Goal: Obtain resource: Obtain resource

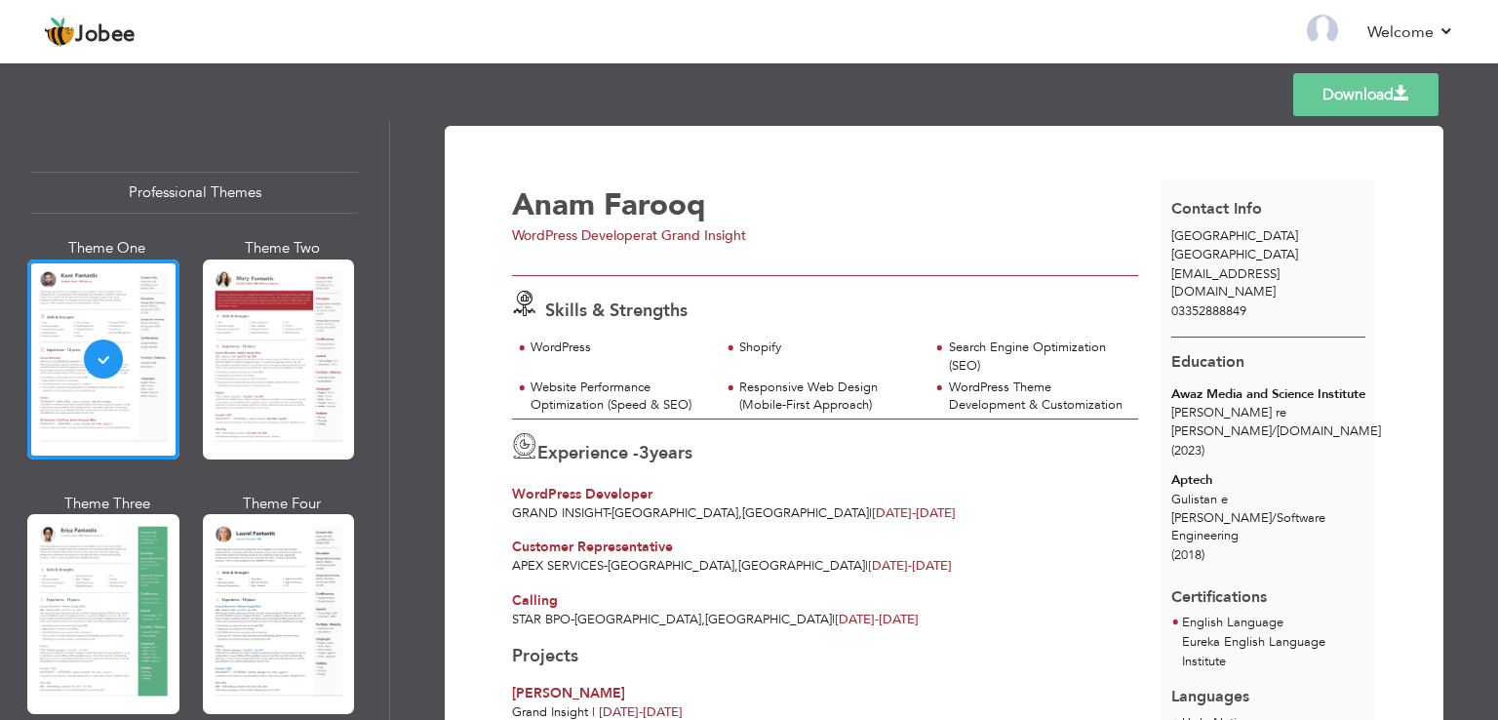
click at [1369, 104] on link "Download" at bounding box center [1365, 94] width 145 height 43
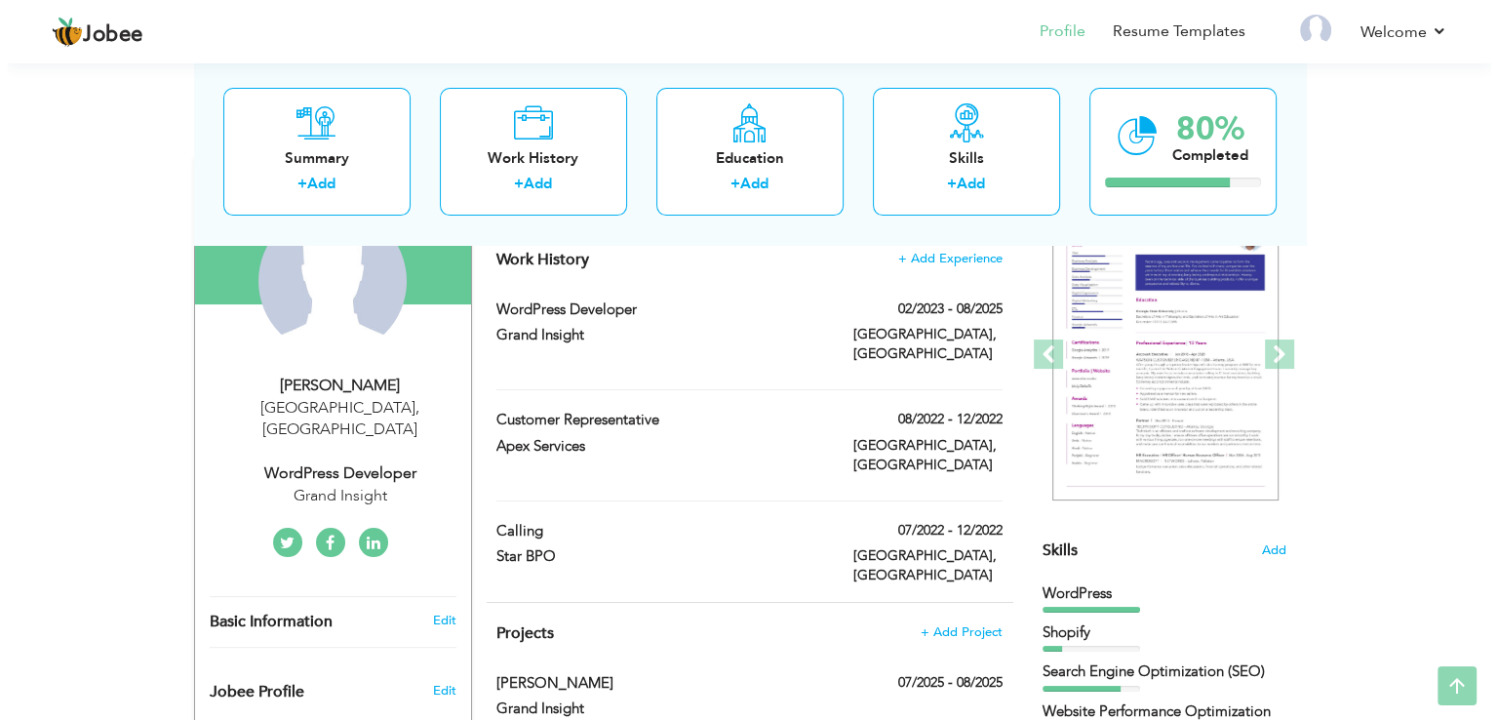
scroll to position [216, 0]
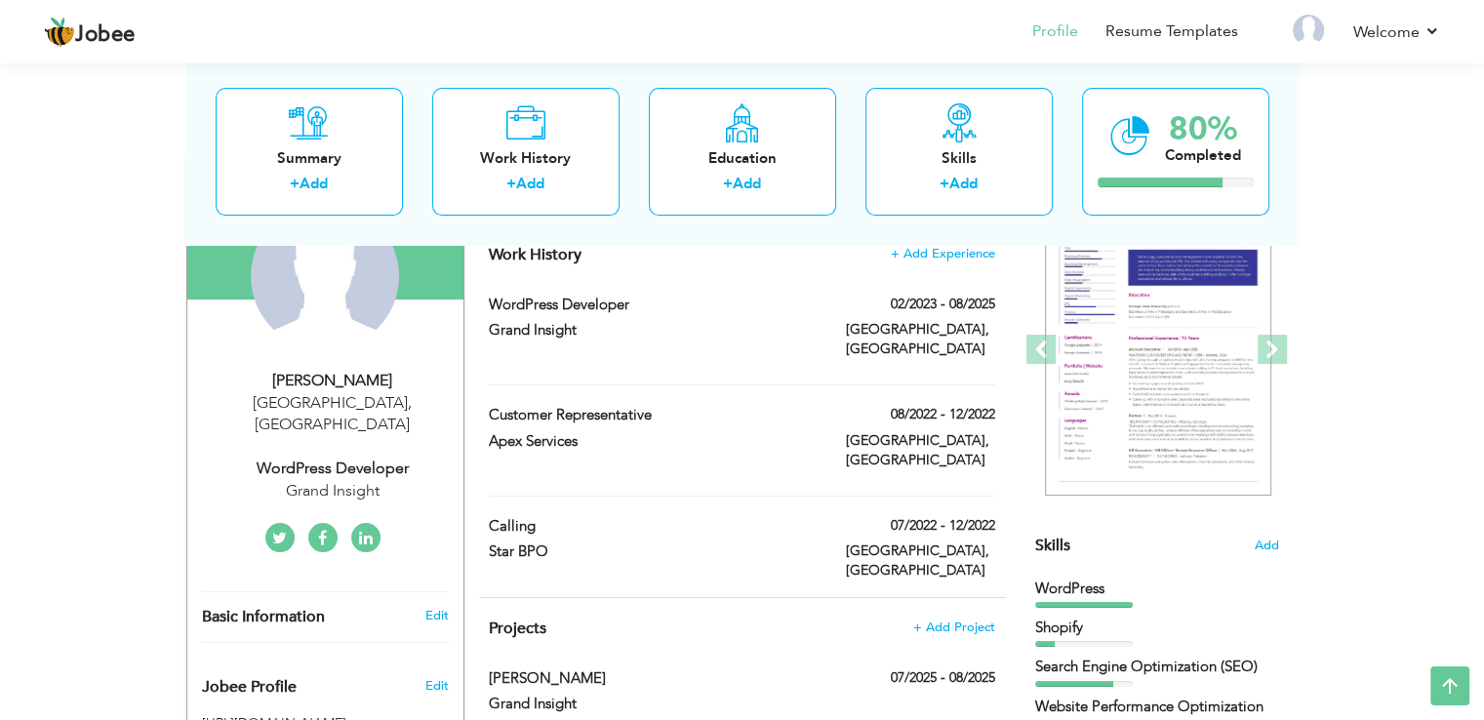
click at [410, 480] on div "Grand Insight" at bounding box center [332, 491] width 261 height 22
select select "number:166"
select select "number:5"
type input "Grand Insight"
type input "WordPress Developer"
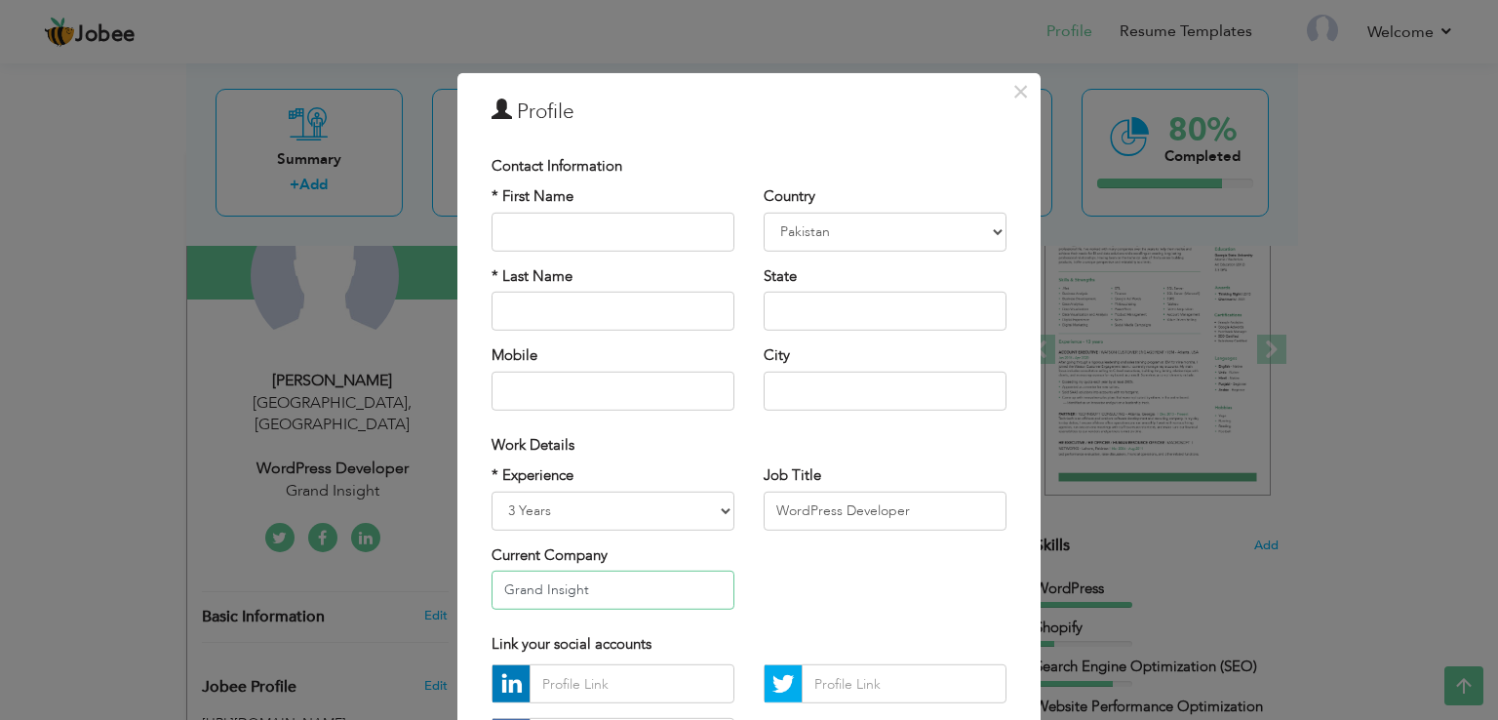
click at [586, 594] on input "Grand Insight" at bounding box center [613, 590] width 243 height 39
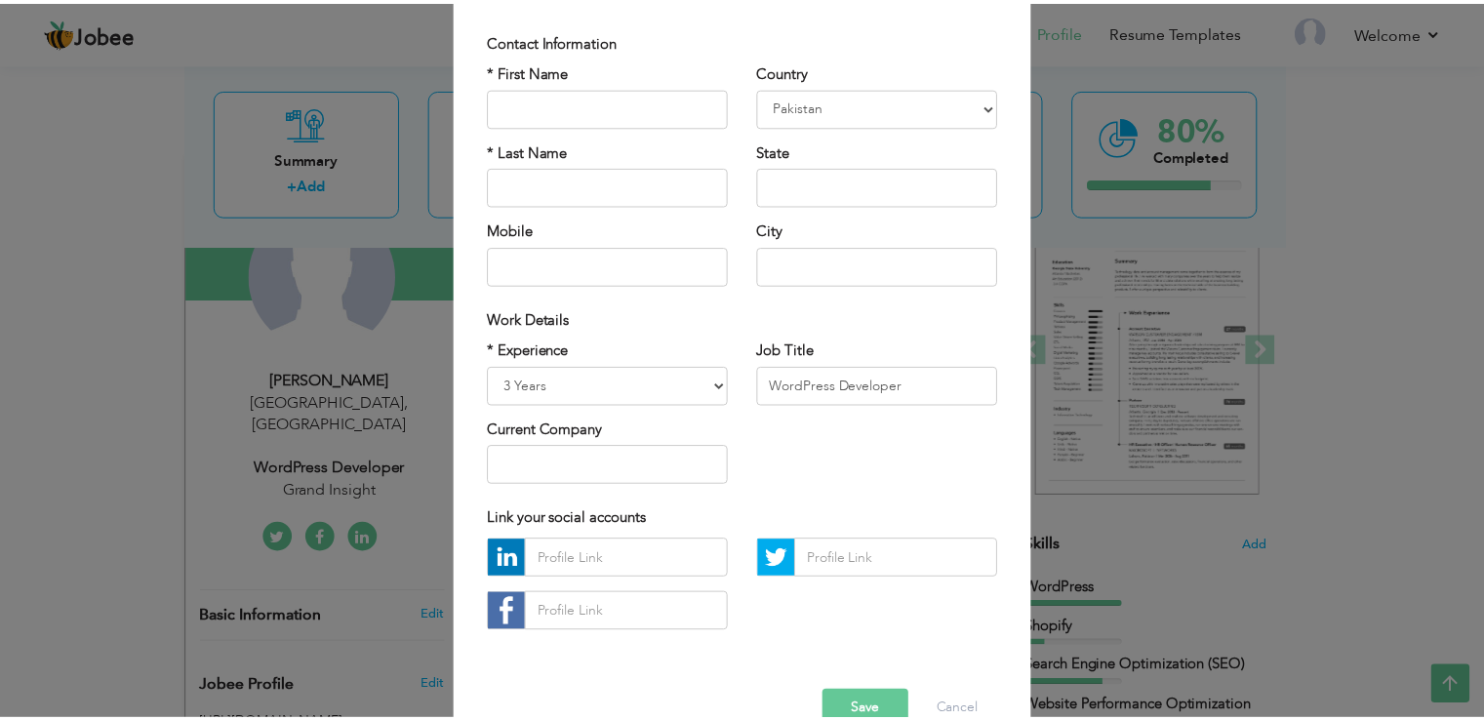
scroll to position [170, 0]
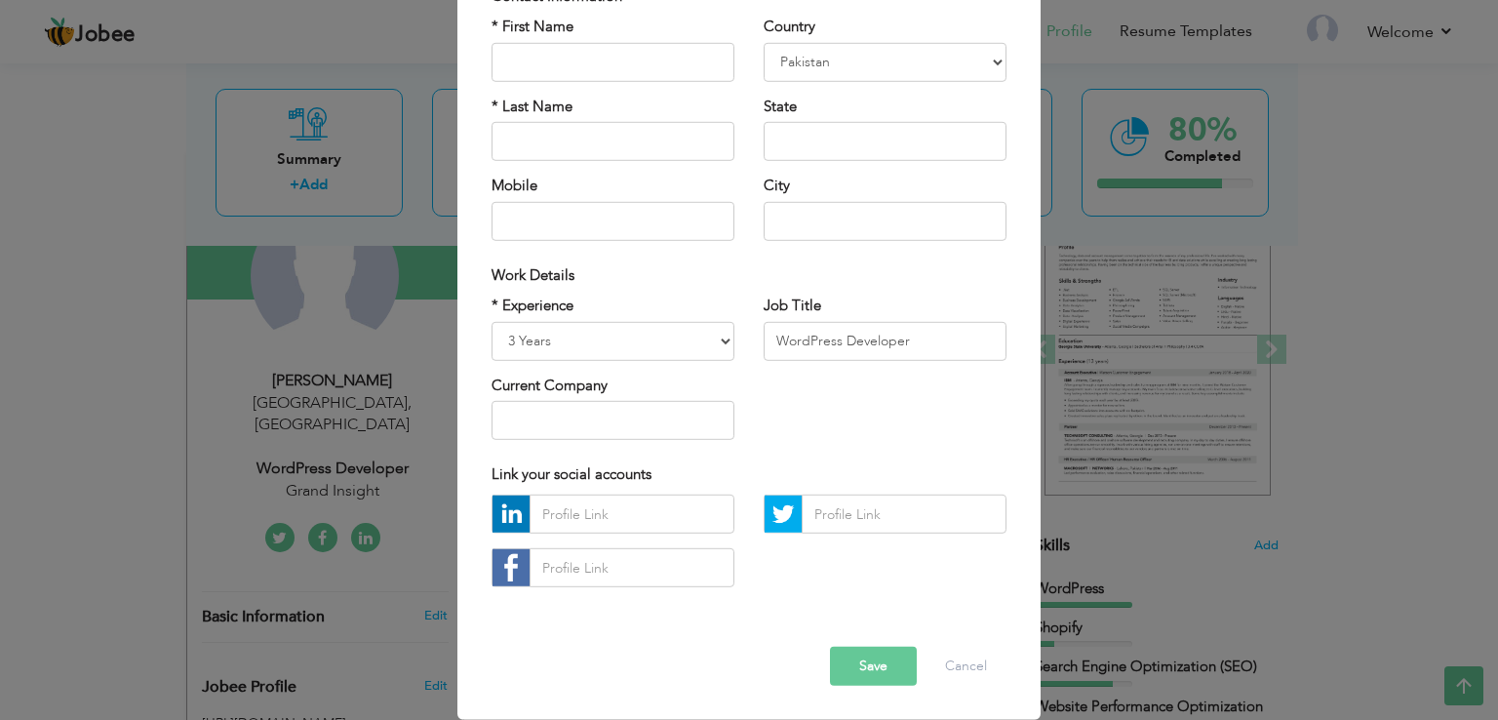
click at [867, 668] on button "Save" at bounding box center [873, 666] width 87 height 39
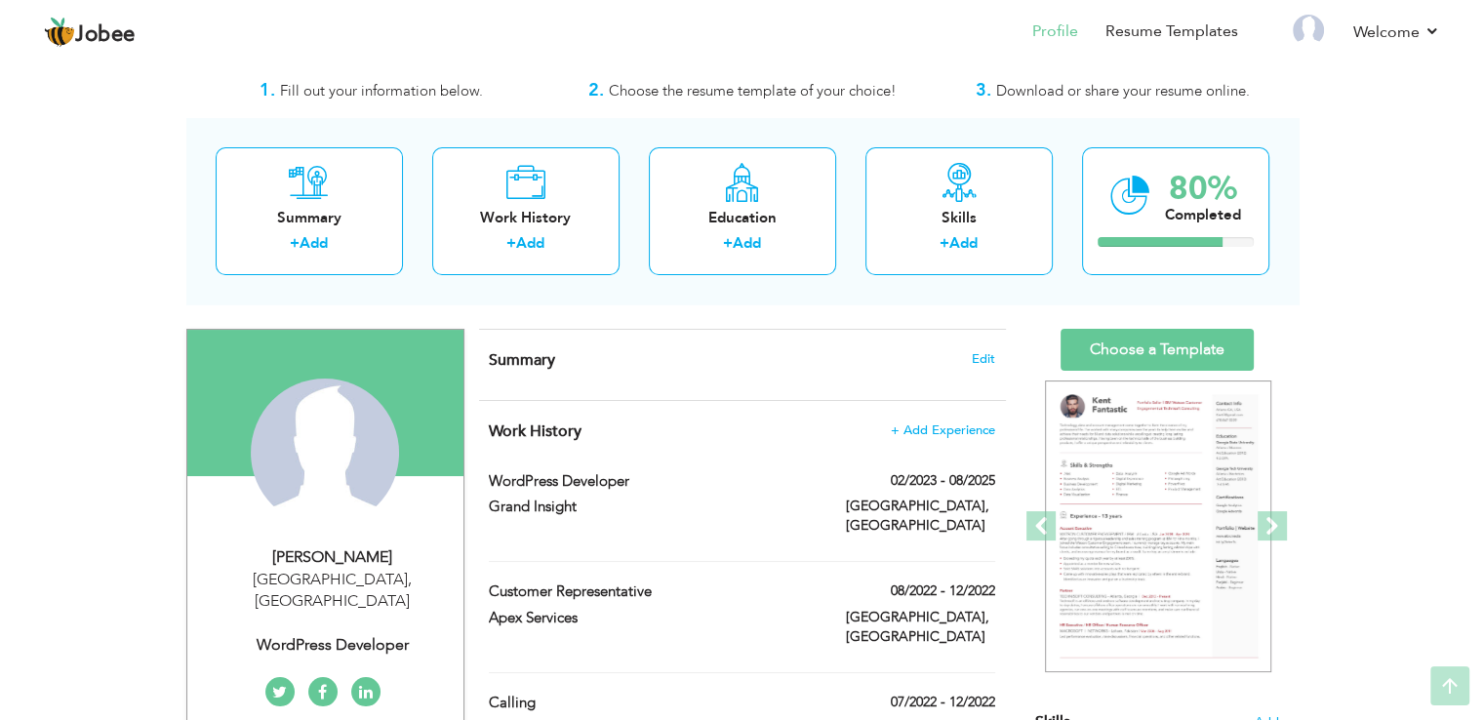
scroll to position [10, 0]
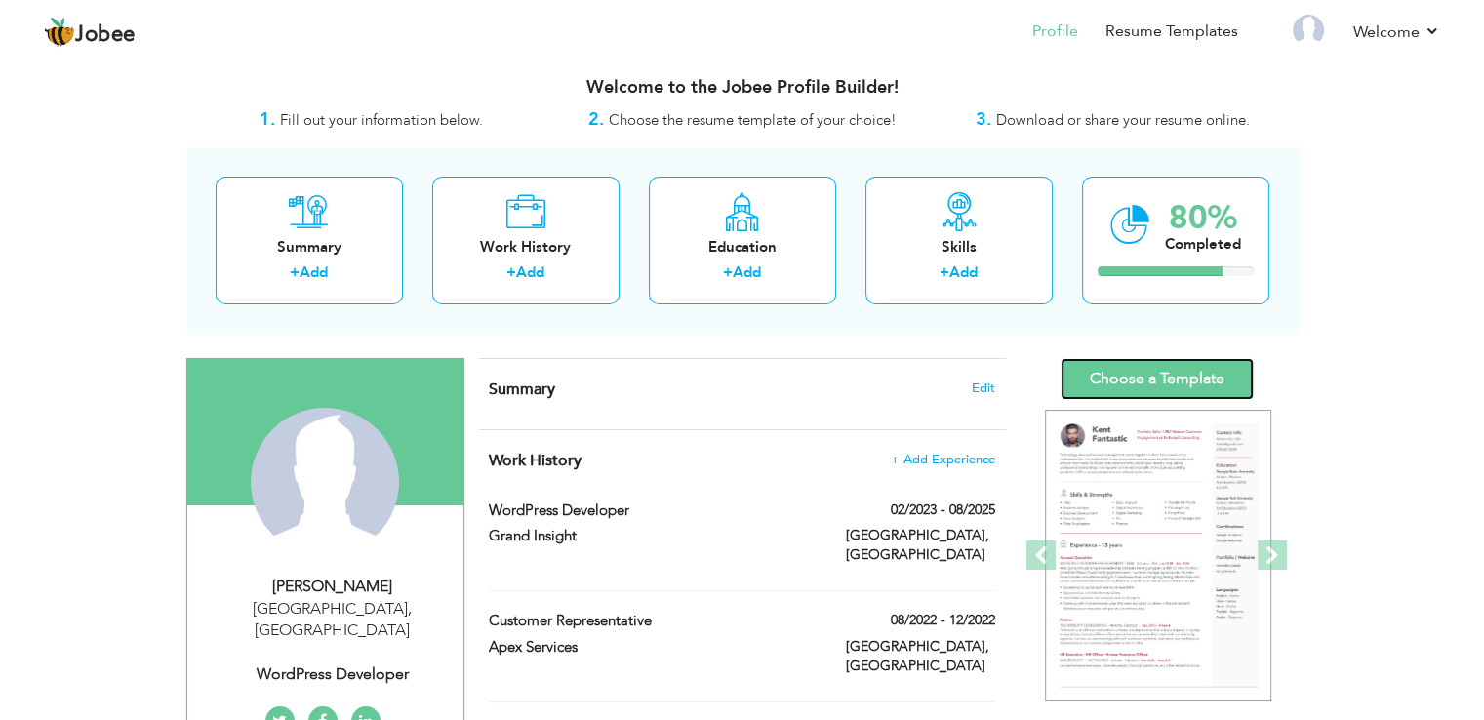
click at [1172, 366] on link "Choose a Template" at bounding box center [1156, 379] width 193 height 42
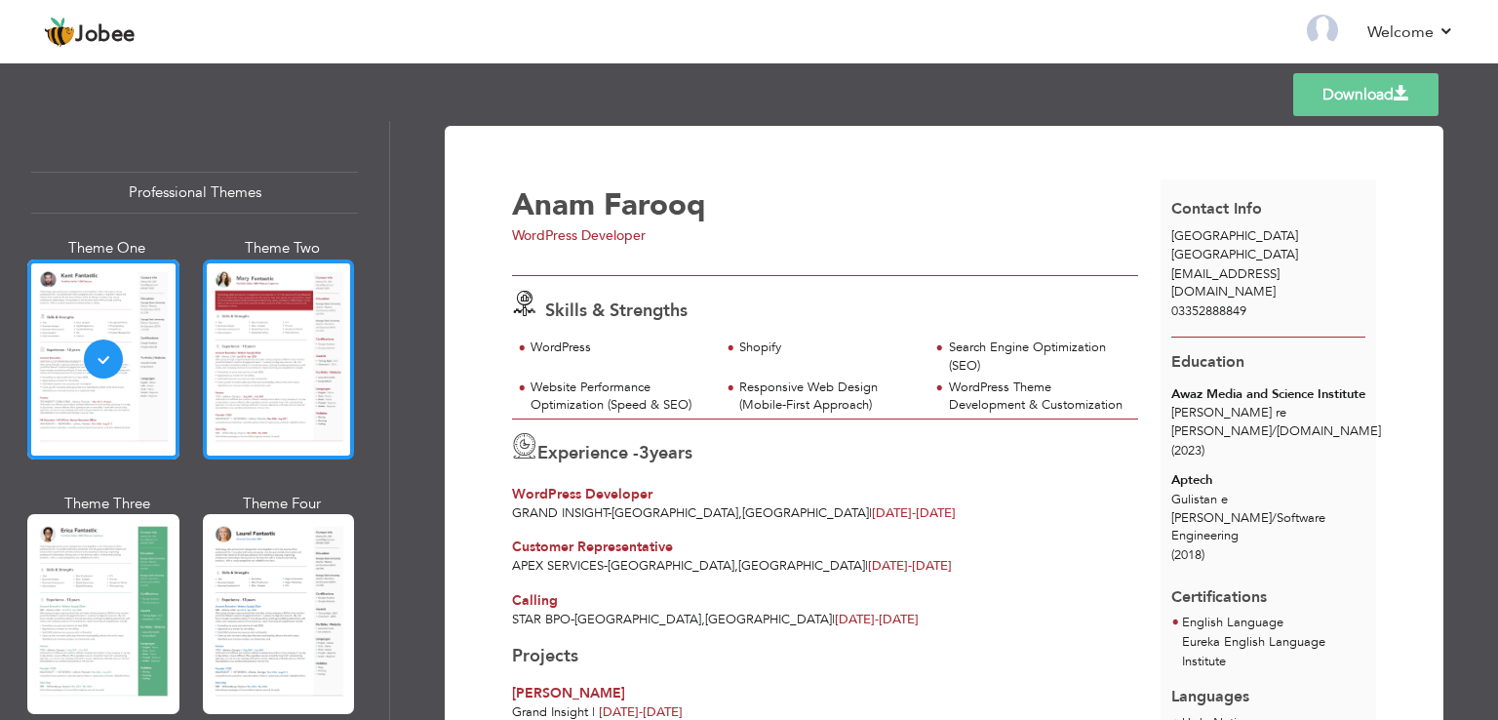
click at [279, 348] on div at bounding box center [279, 359] width 152 height 200
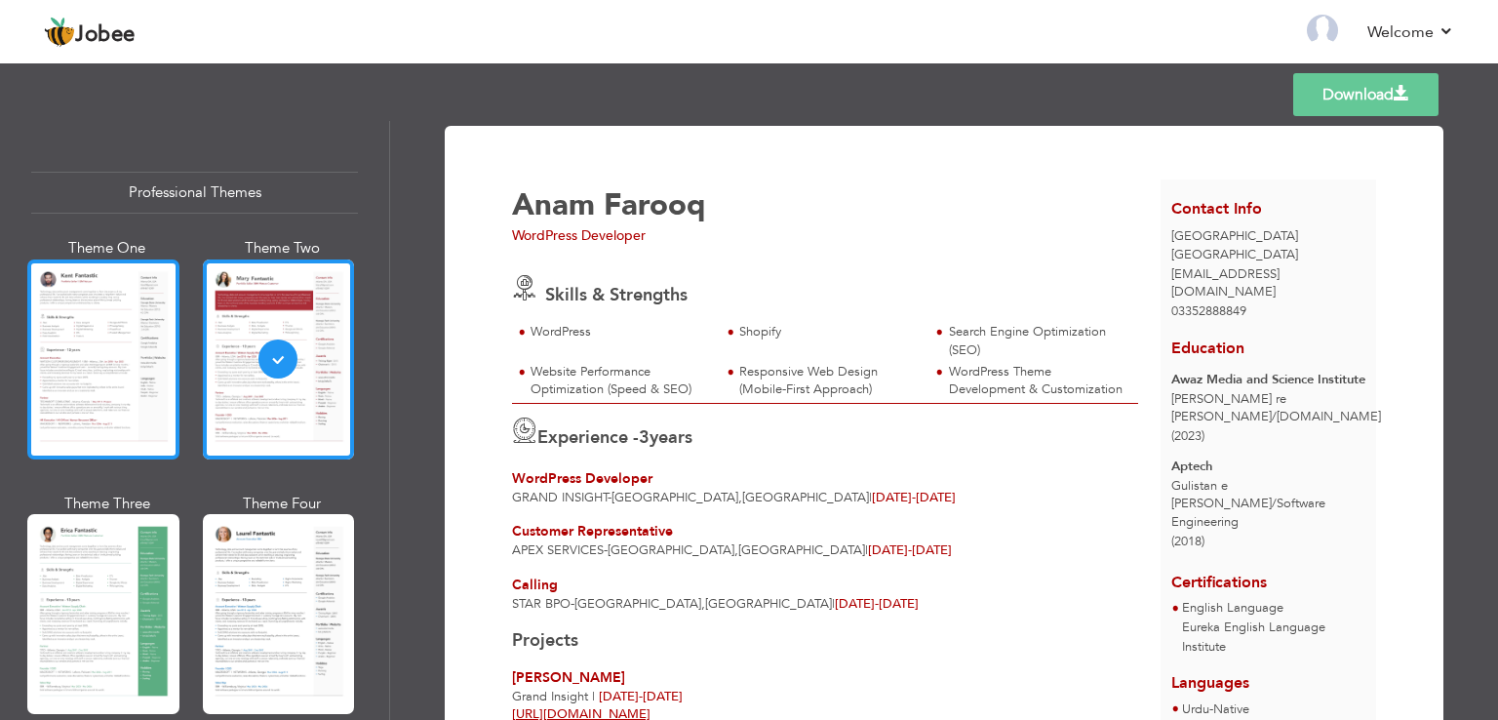
click at [117, 402] on div at bounding box center [103, 359] width 152 height 200
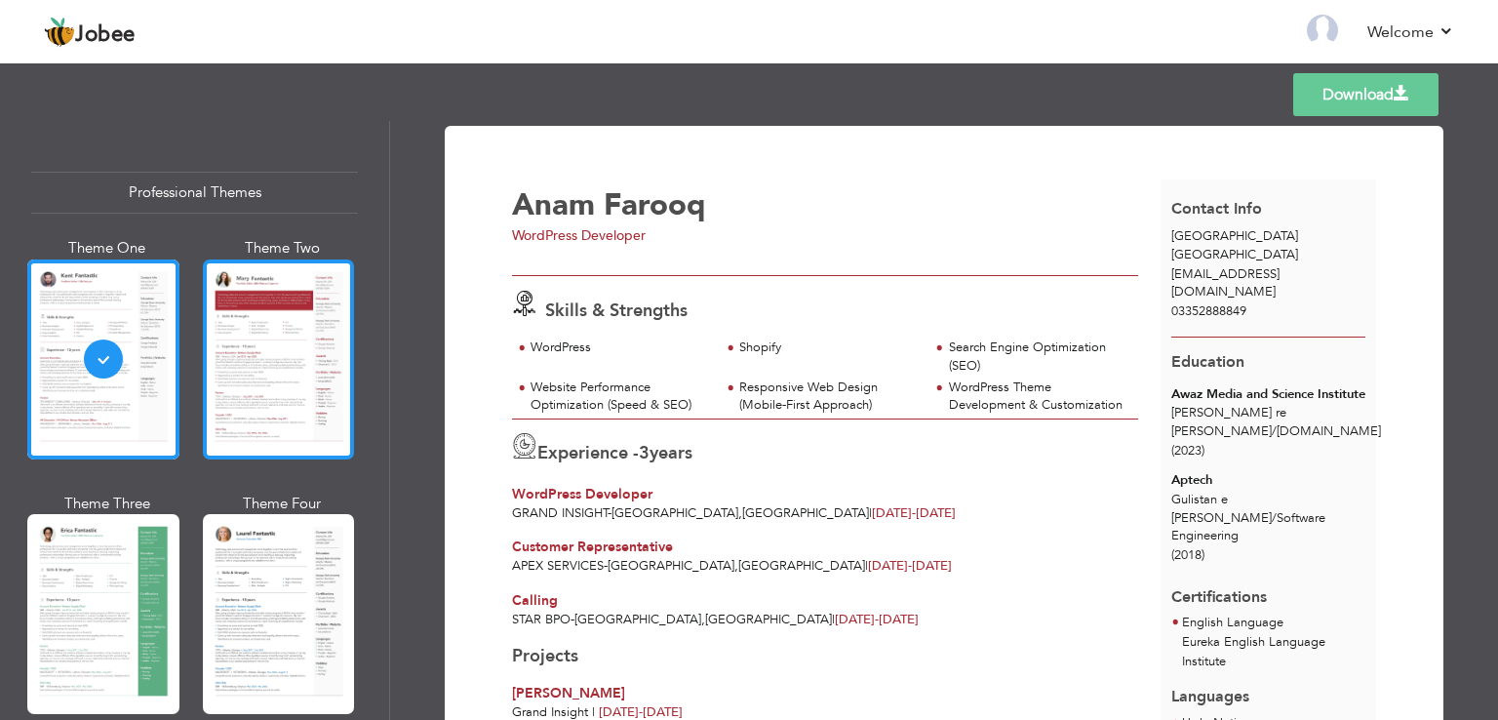
click at [289, 381] on div at bounding box center [279, 359] width 152 height 200
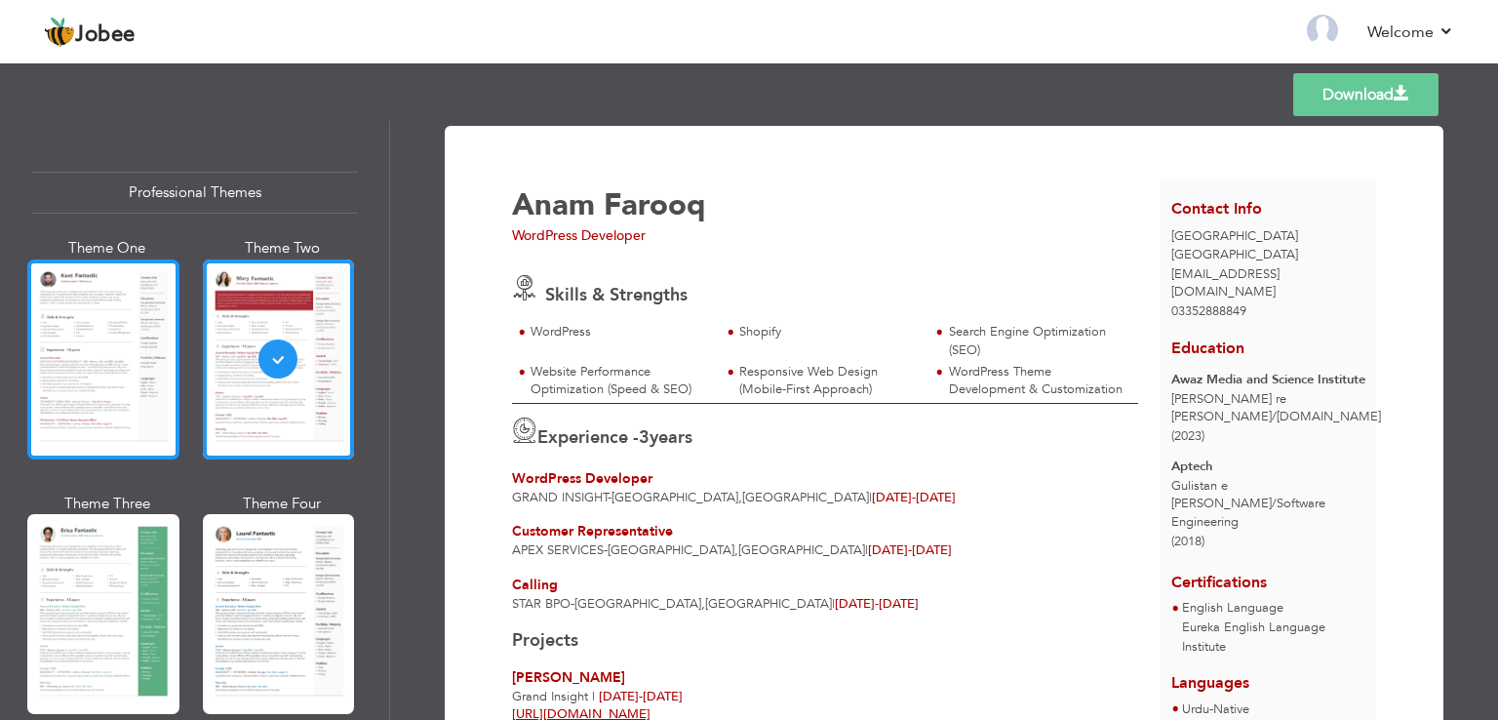
click at [72, 423] on div at bounding box center [103, 359] width 152 height 200
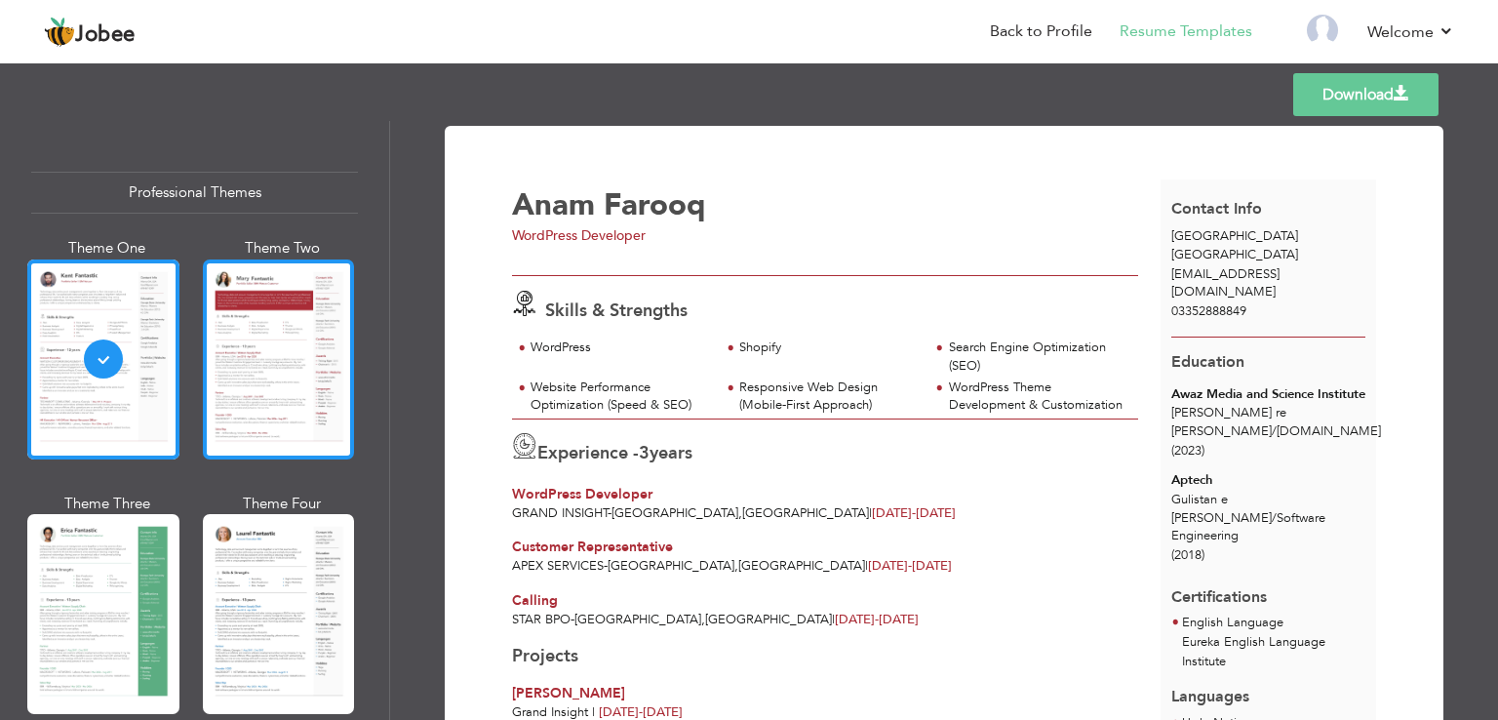
click at [290, 376] on div at bounding box center [279, 359] width 152 height 200
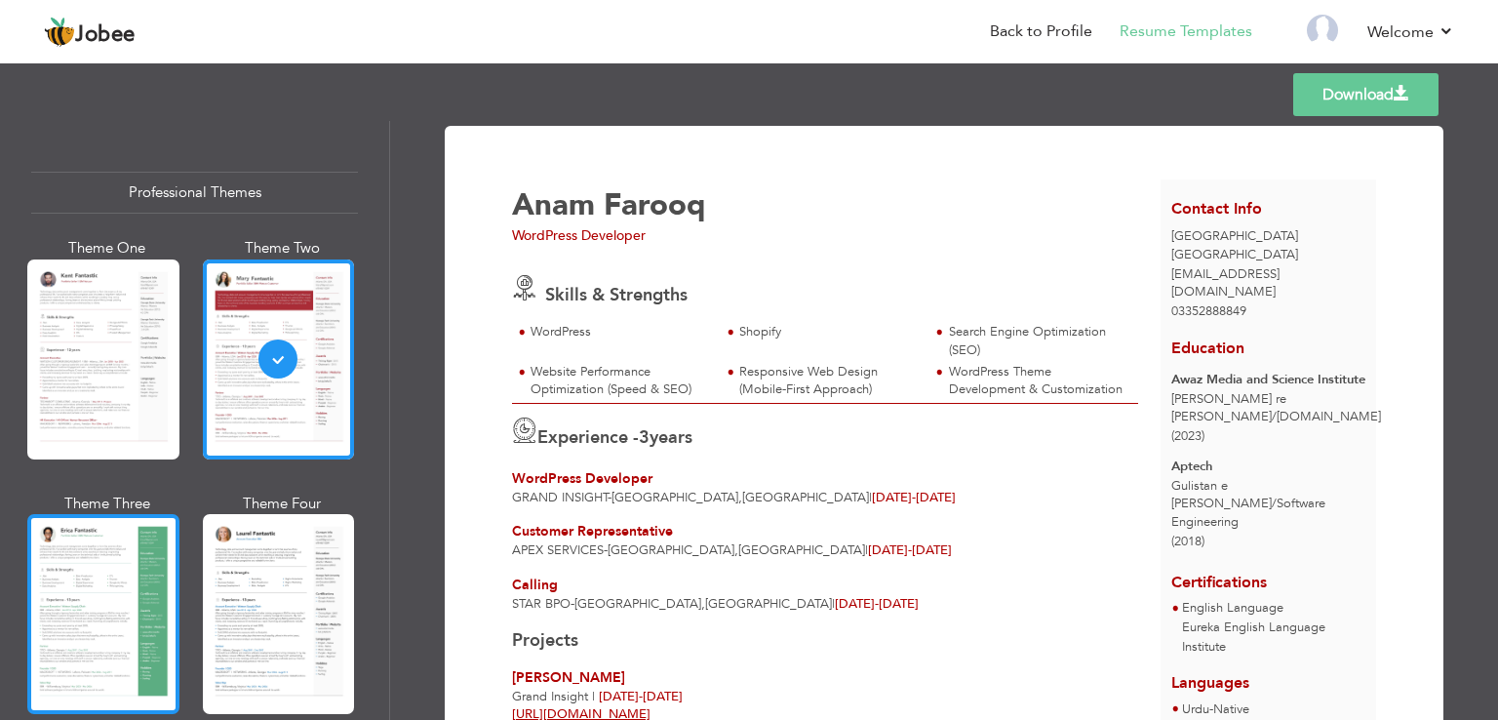
click at [62, 605] on div at bounding box center [103, 614] width 152 height 200
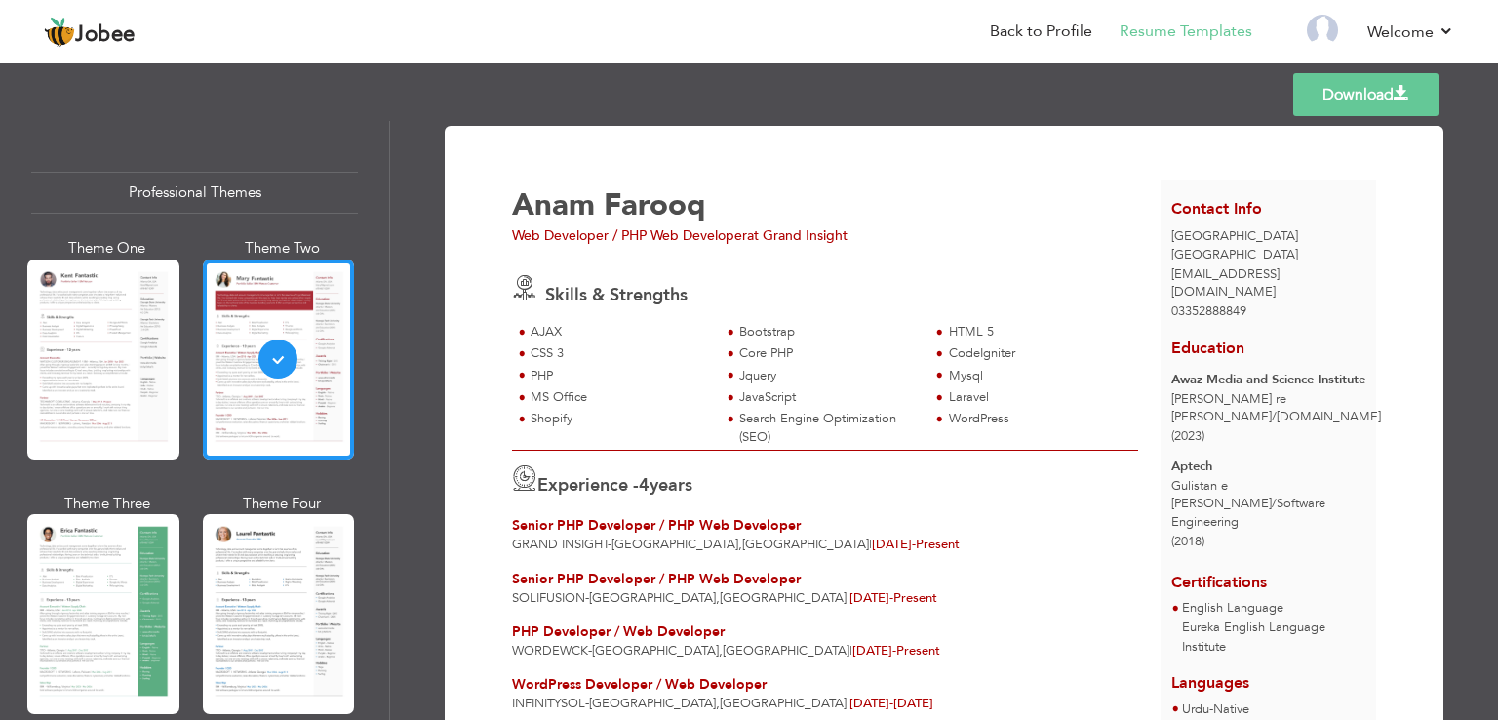
scroll to position [404, 0]
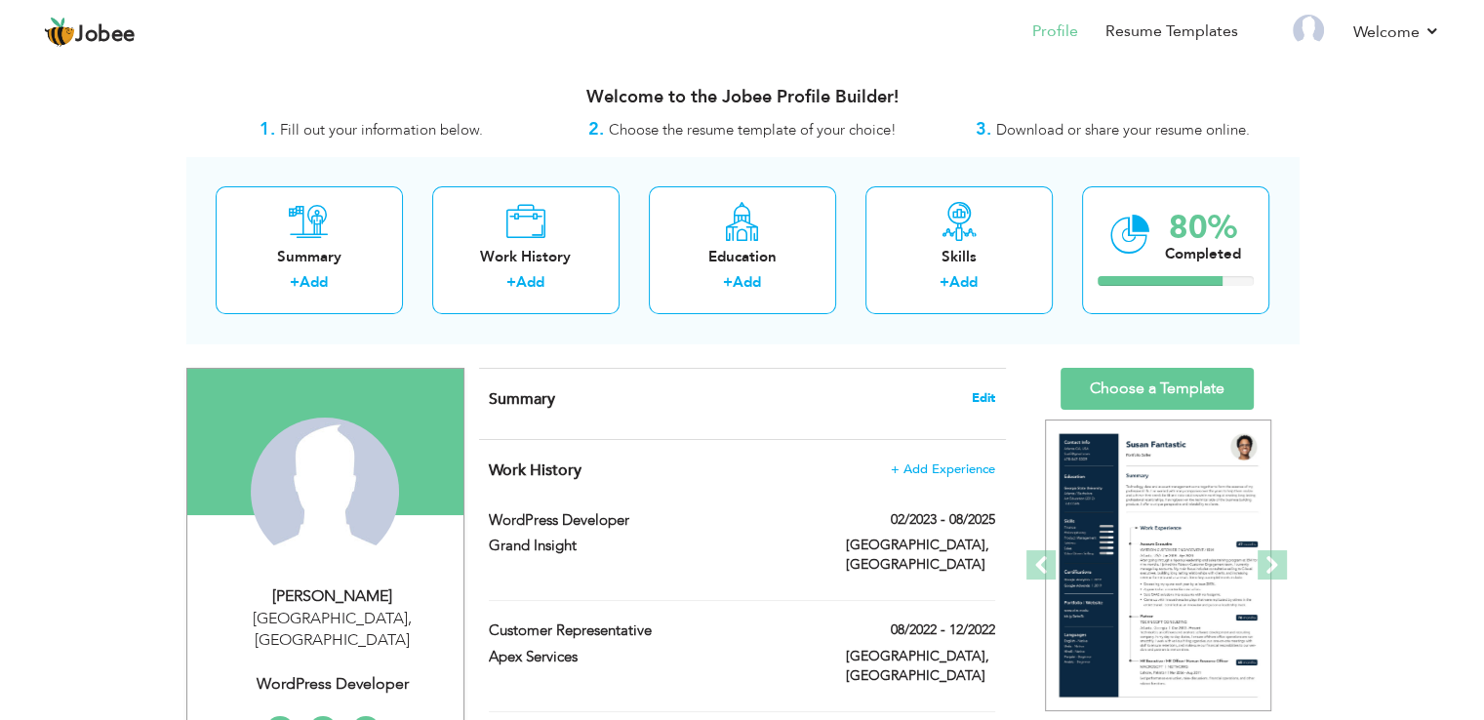
click at [982, 397] on span "Edit" at bounding box center [982, 398] width 23 height 14
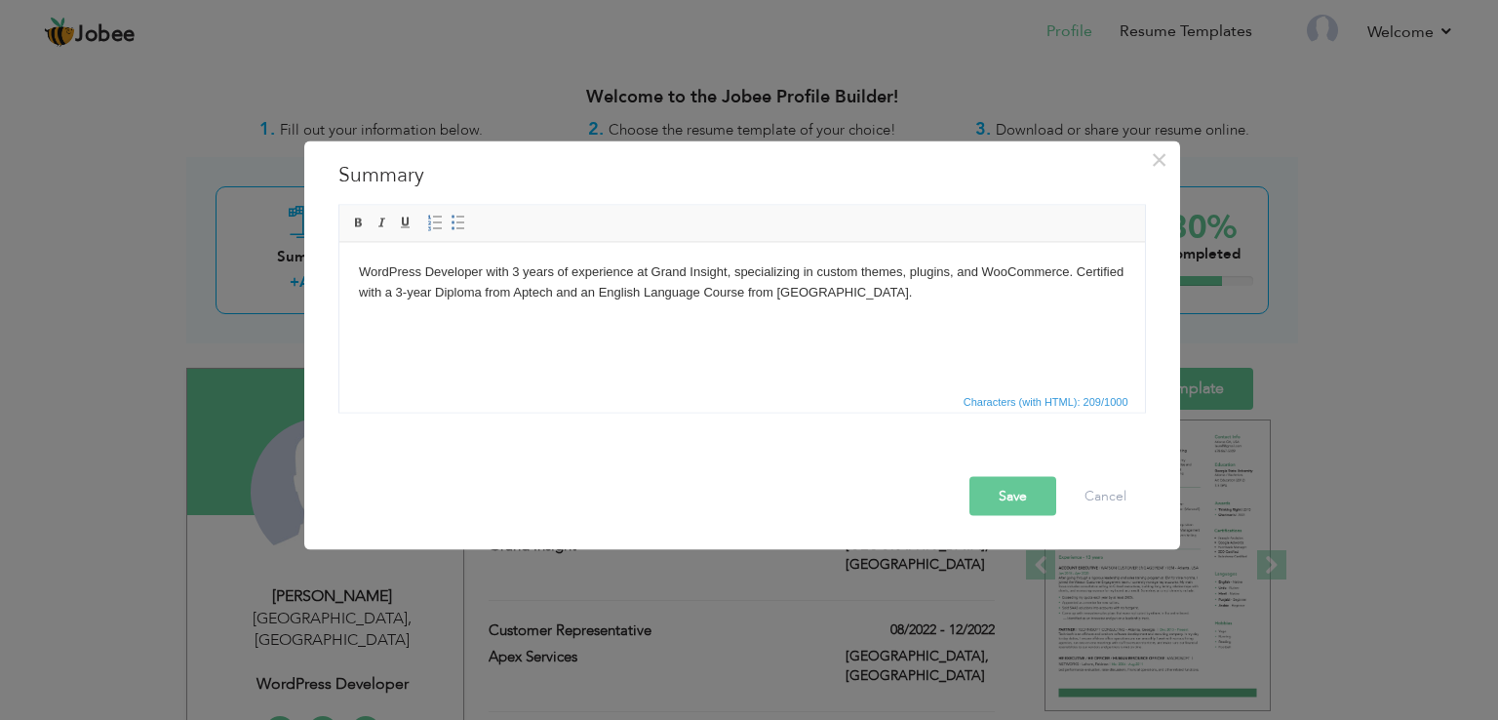
click at [1005, 497] on button "Save" at bounding box center [1013, 496] width 87 height 39
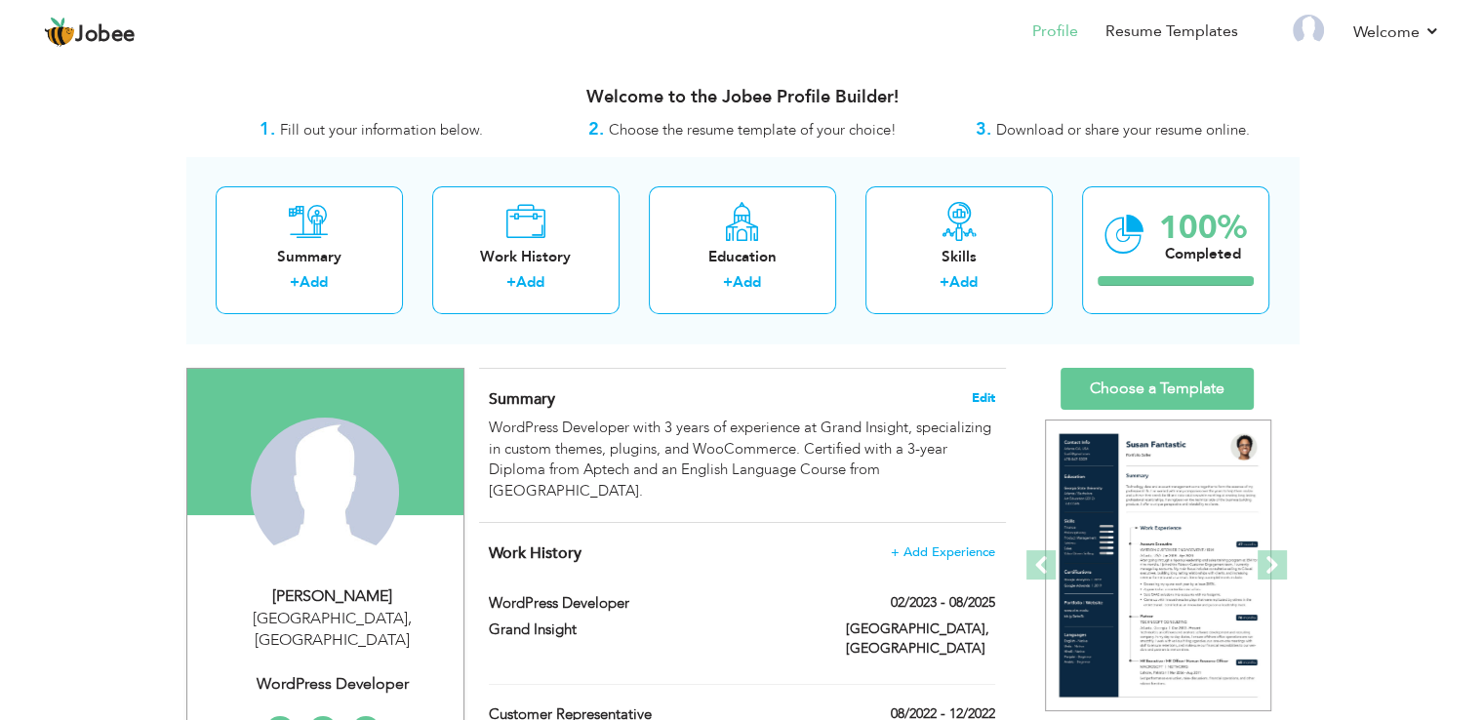
click at [983, 396] on span "Edit" at bounding box center [982, 398] width 23 height 14
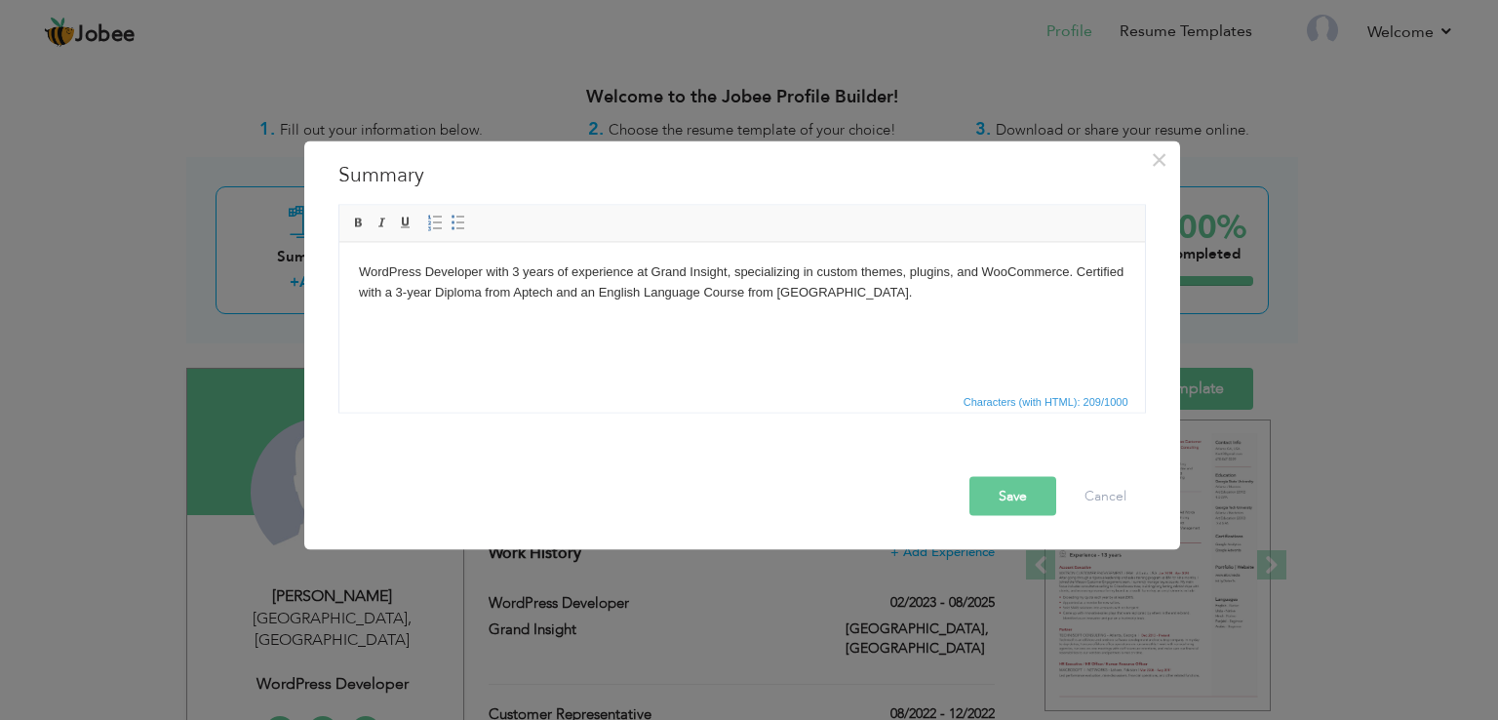
click at [1002, 493] on button "Save" at bounding box center [1013, 496] width 87 height 39
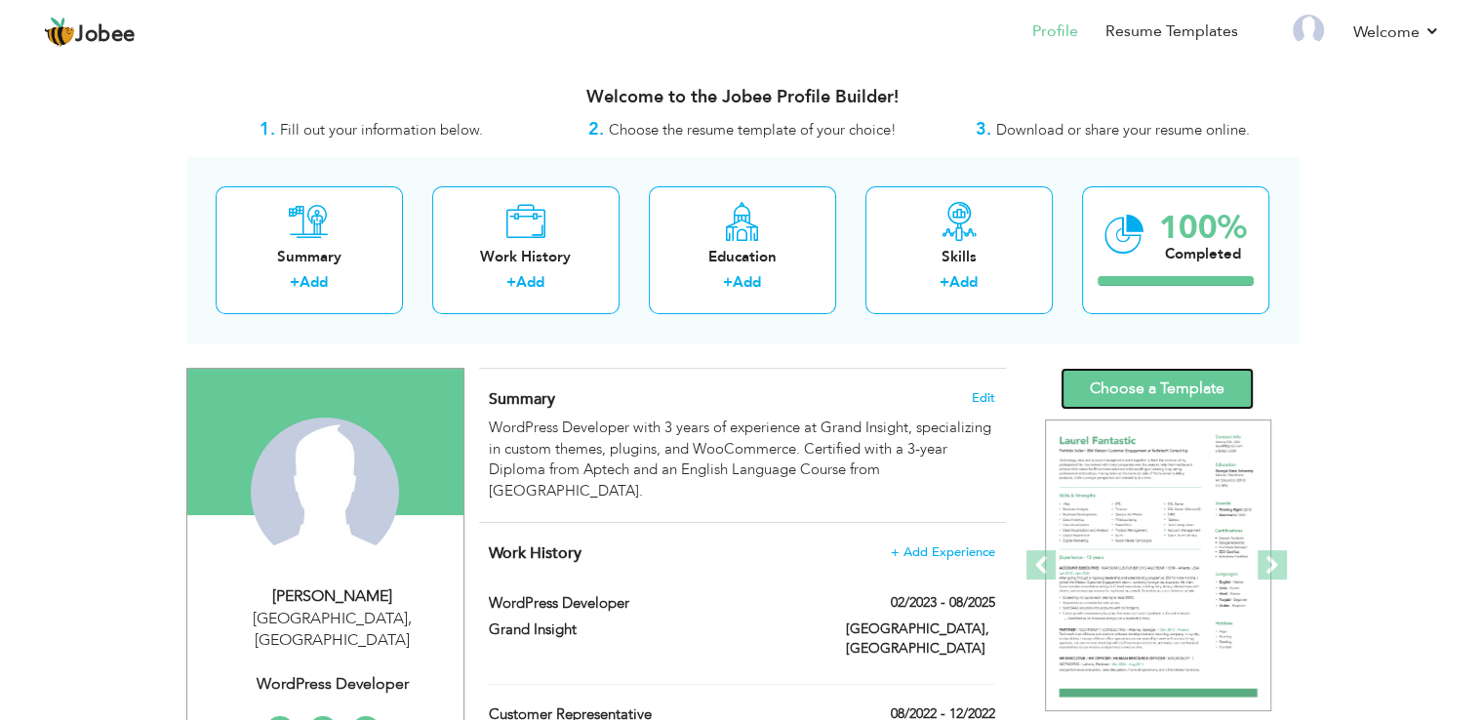
click at [1142, 377] on link "Choose a Template" at bounding box center [1156, 389] width 193 height 42
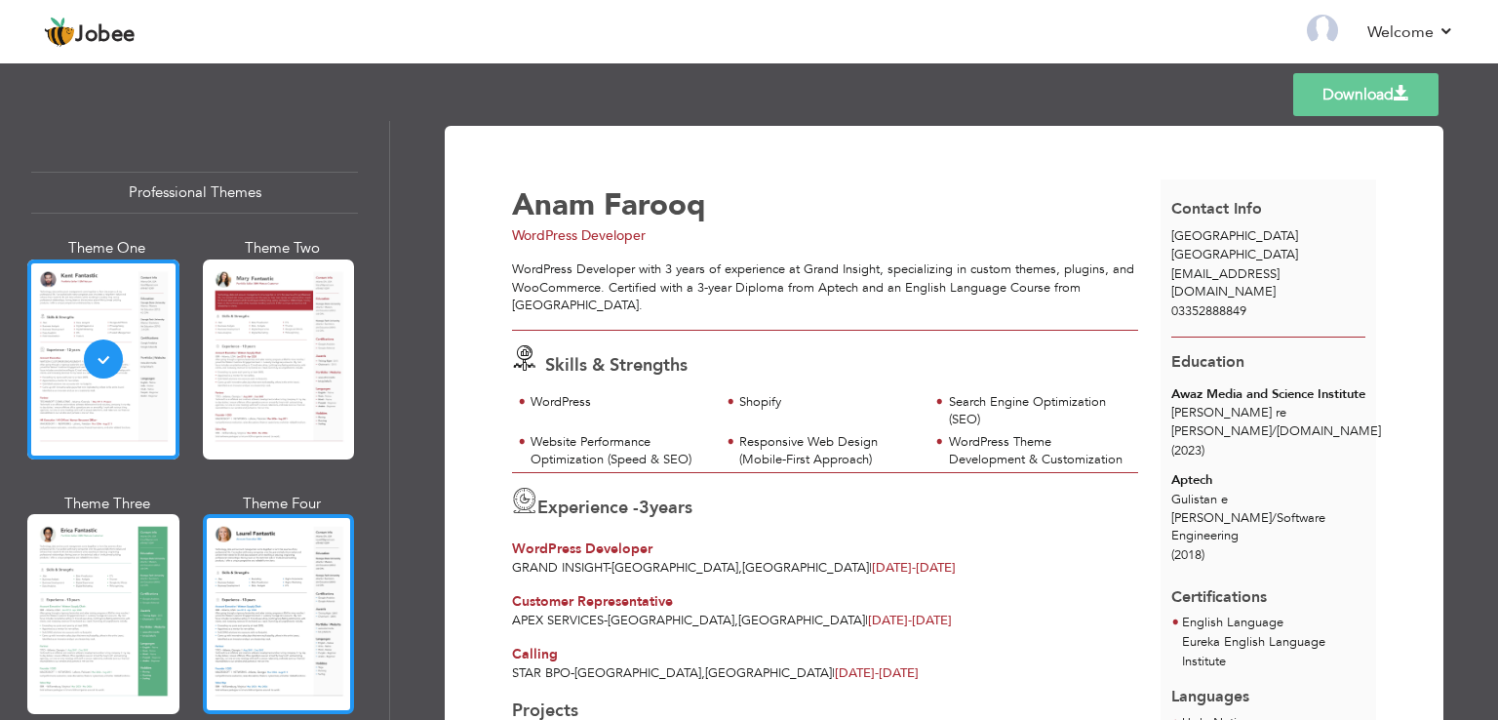
click at [238, 571] on div at bounding box center [279, 614] width 152 height 200
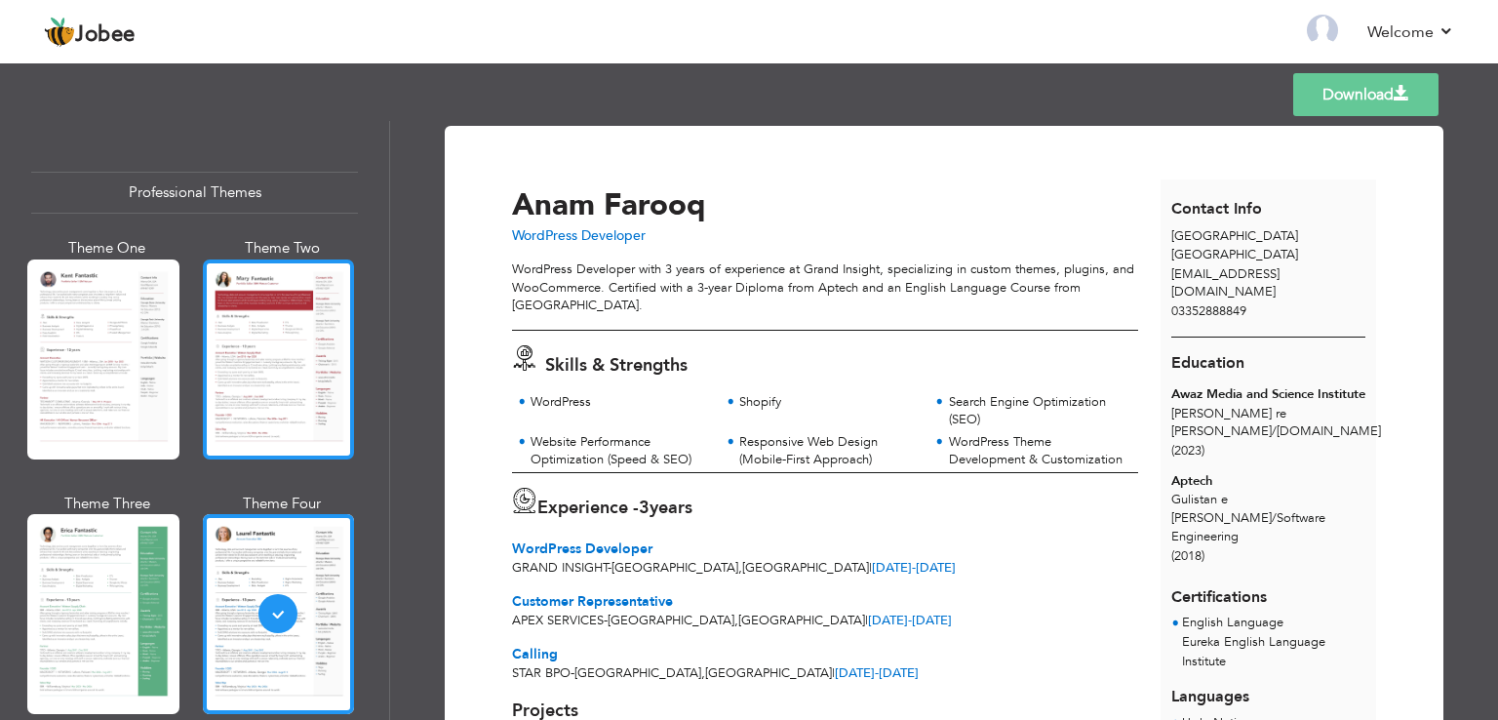
click at [257, 370] on div at bounding box center [279, 359] width 152 height 200
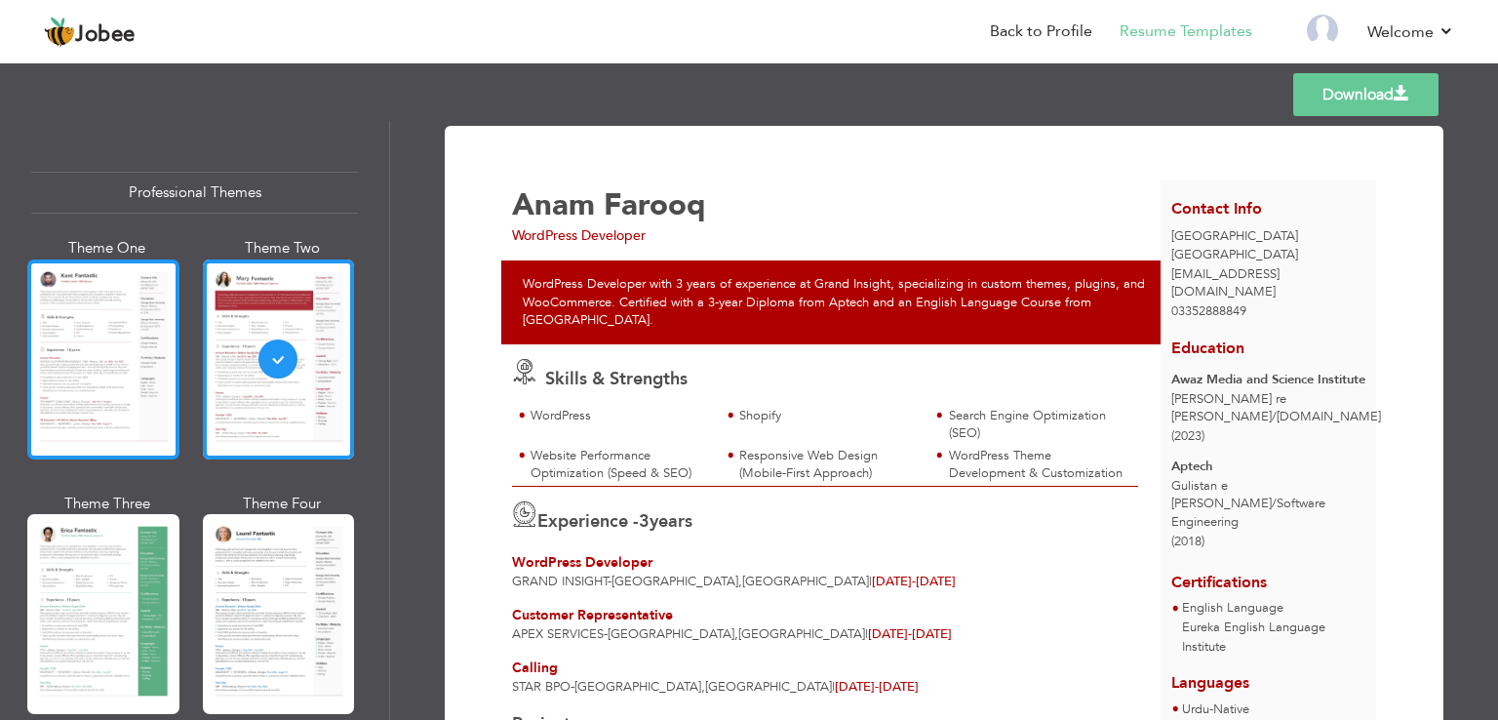
click at [87, 325] on div at bounding box center [103, 359] width 152 height 200
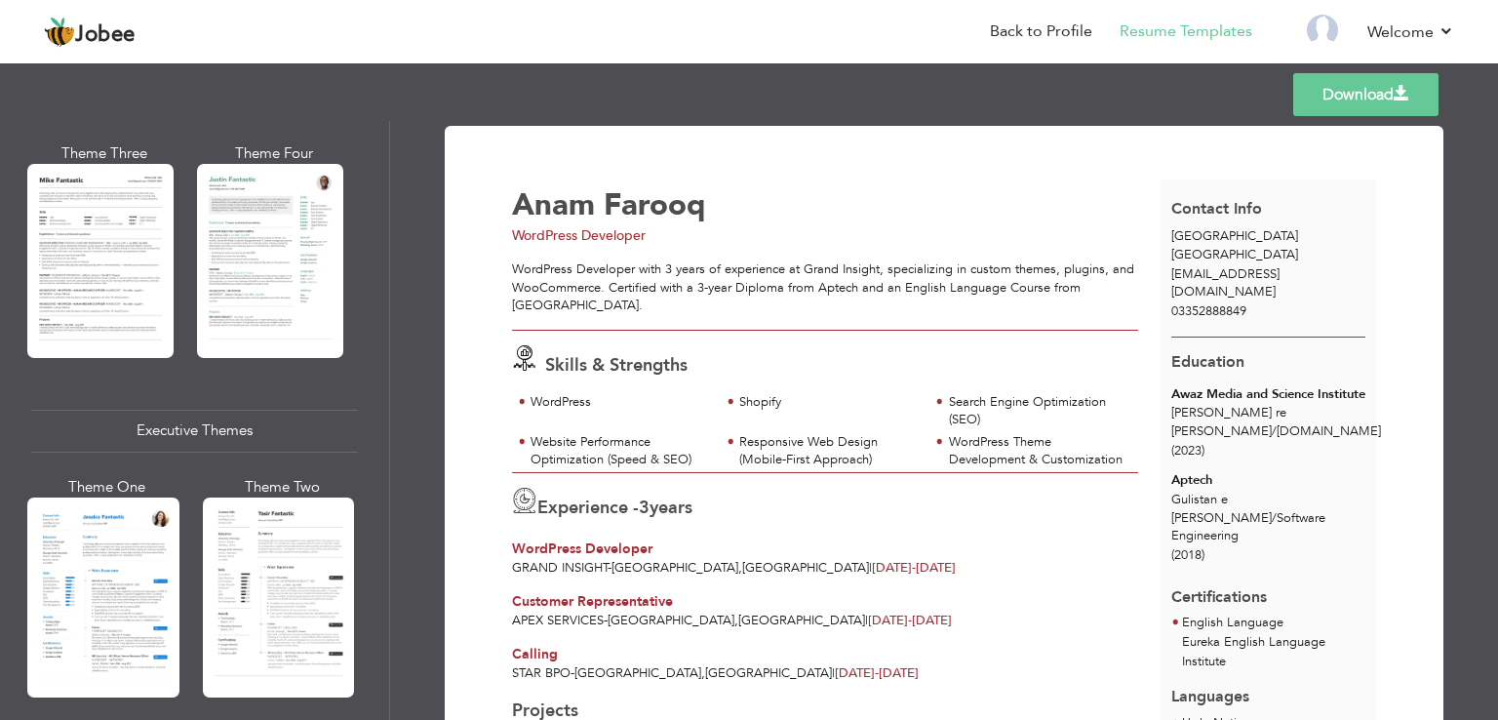
scroll to position [1218, 0]
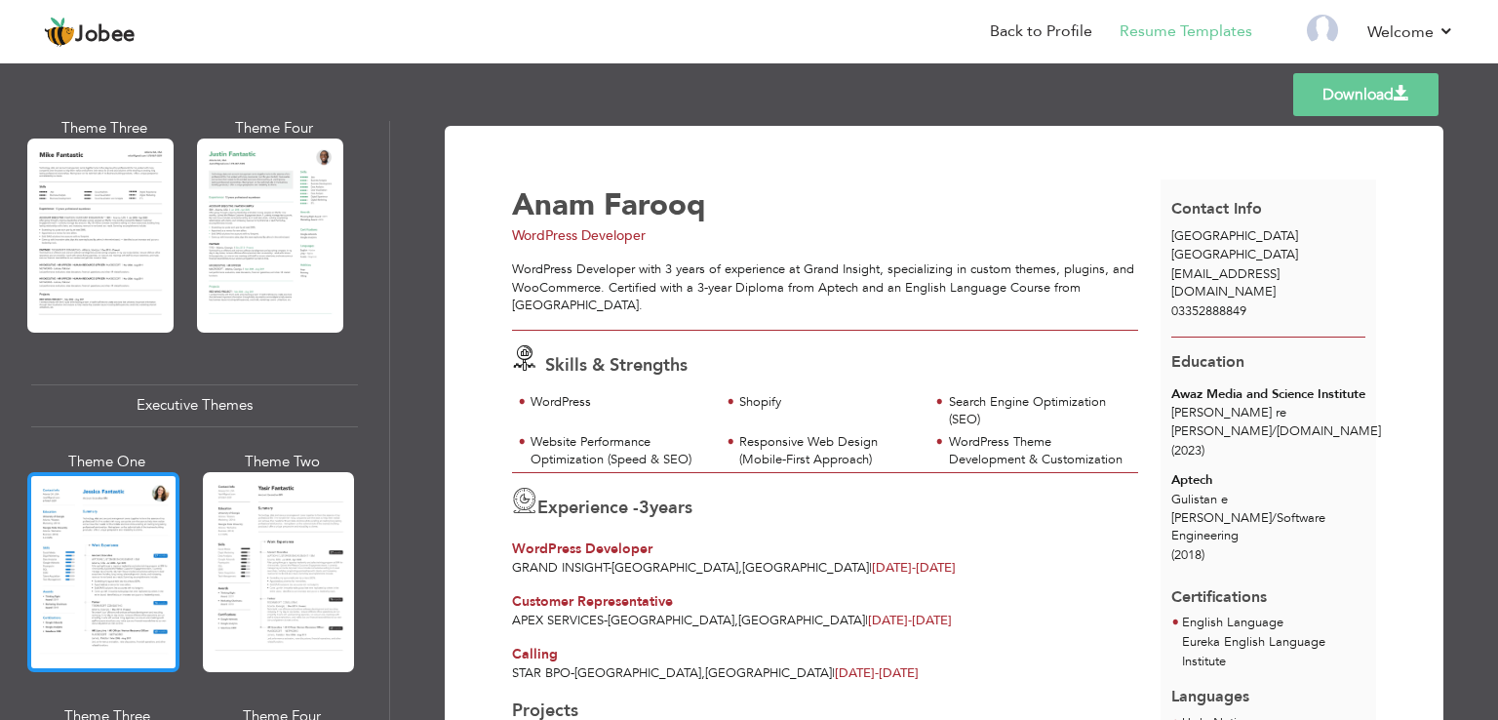
click at [97, 621] on div at bounding box center [103, 572] width 152 height 200
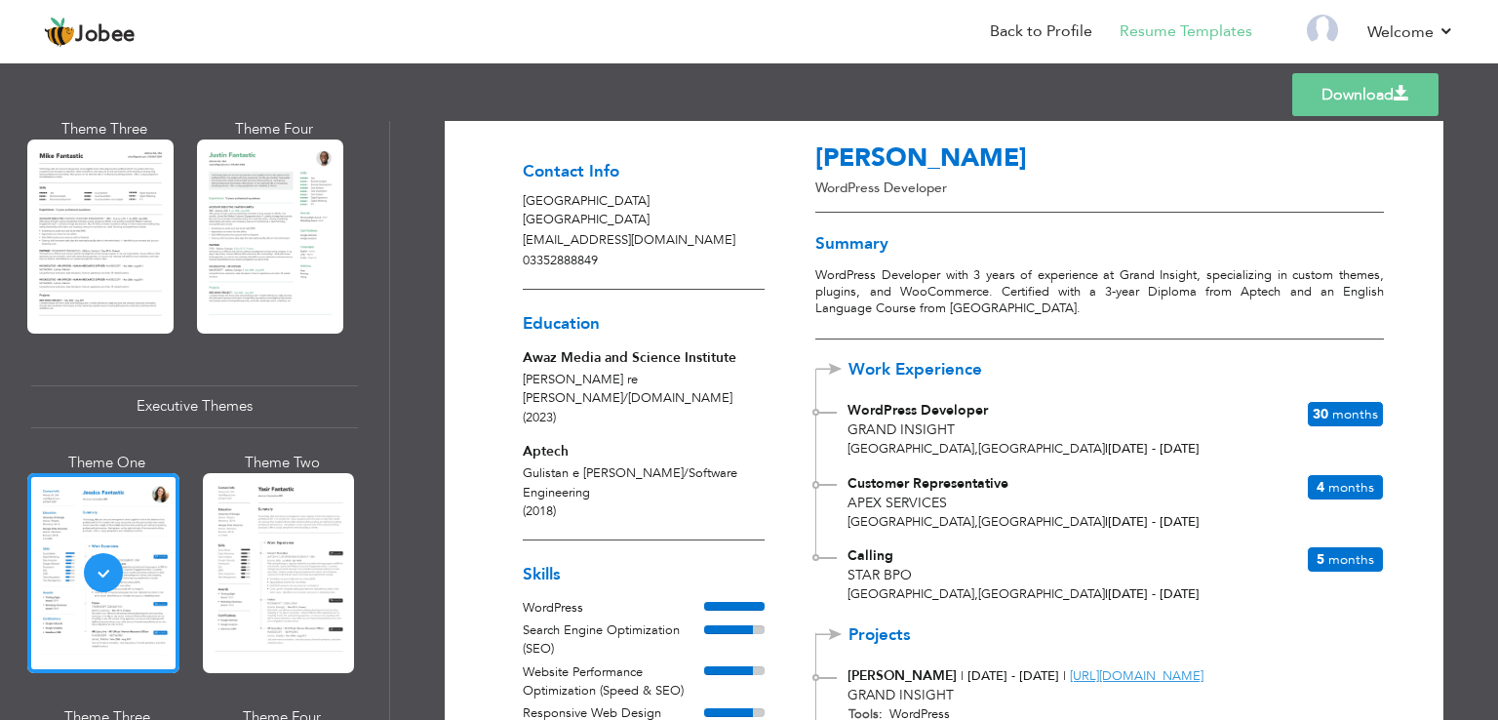
scroll to position [0, 0]
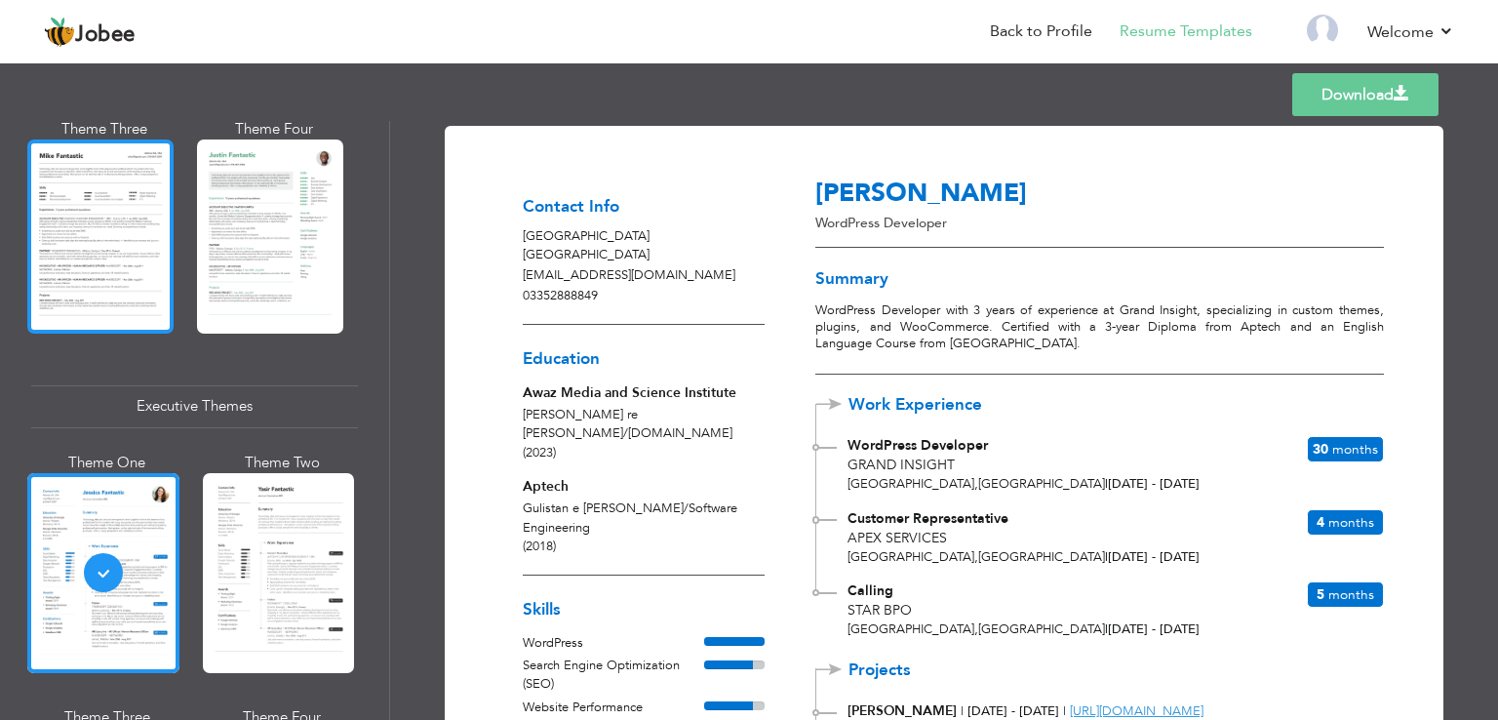
click at [82, 274] on div at bounding box center [100, 235] width 146 height 193
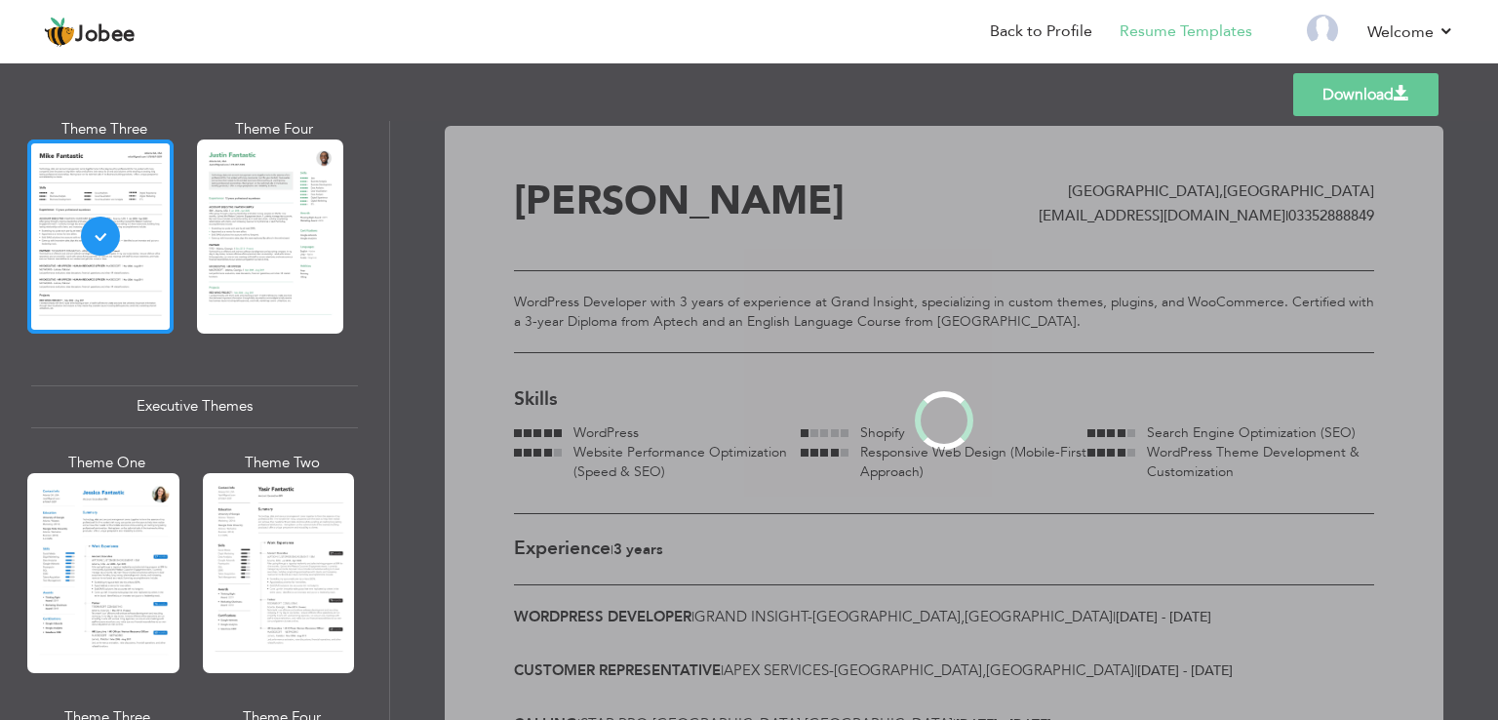
scroll to position [1218, 0]
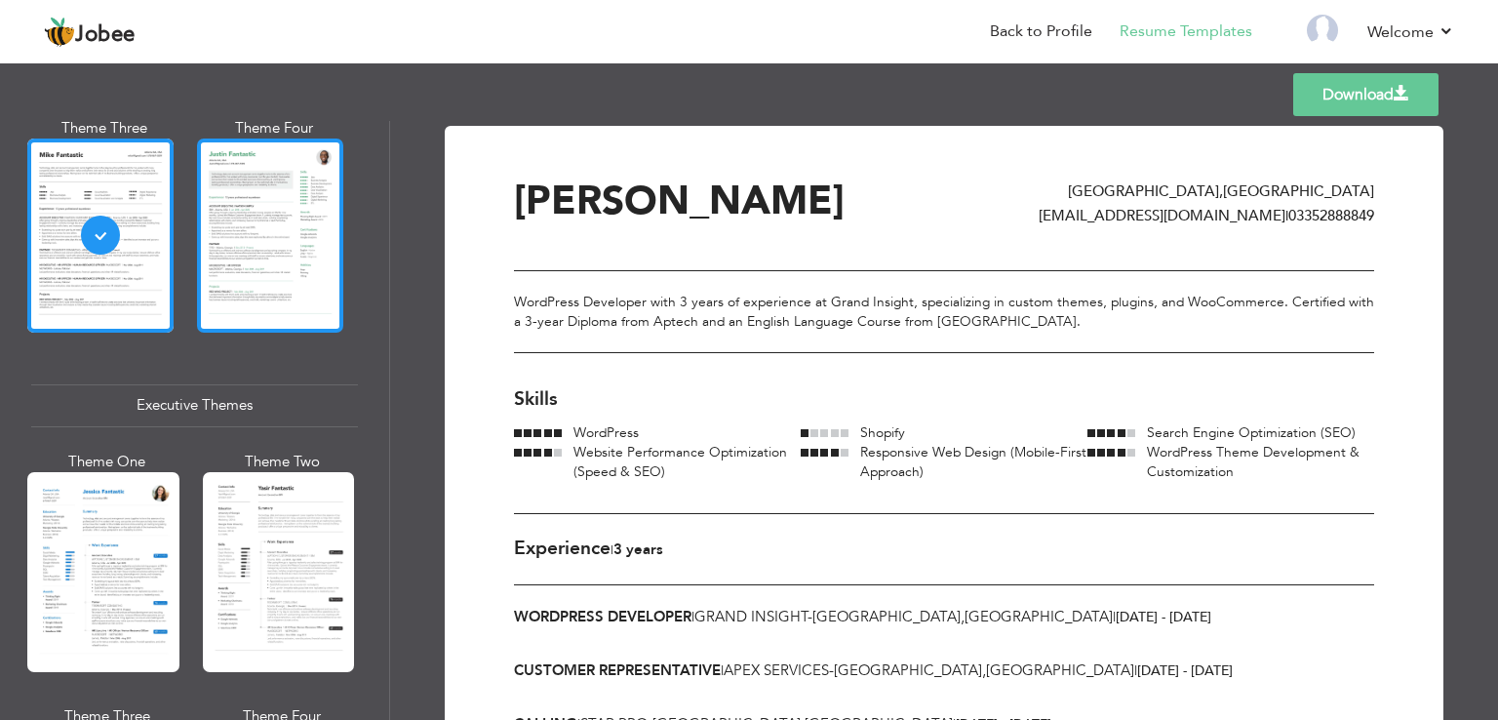
click at [238, 281] on div at bounding box center [270, 235] width 146 height 193
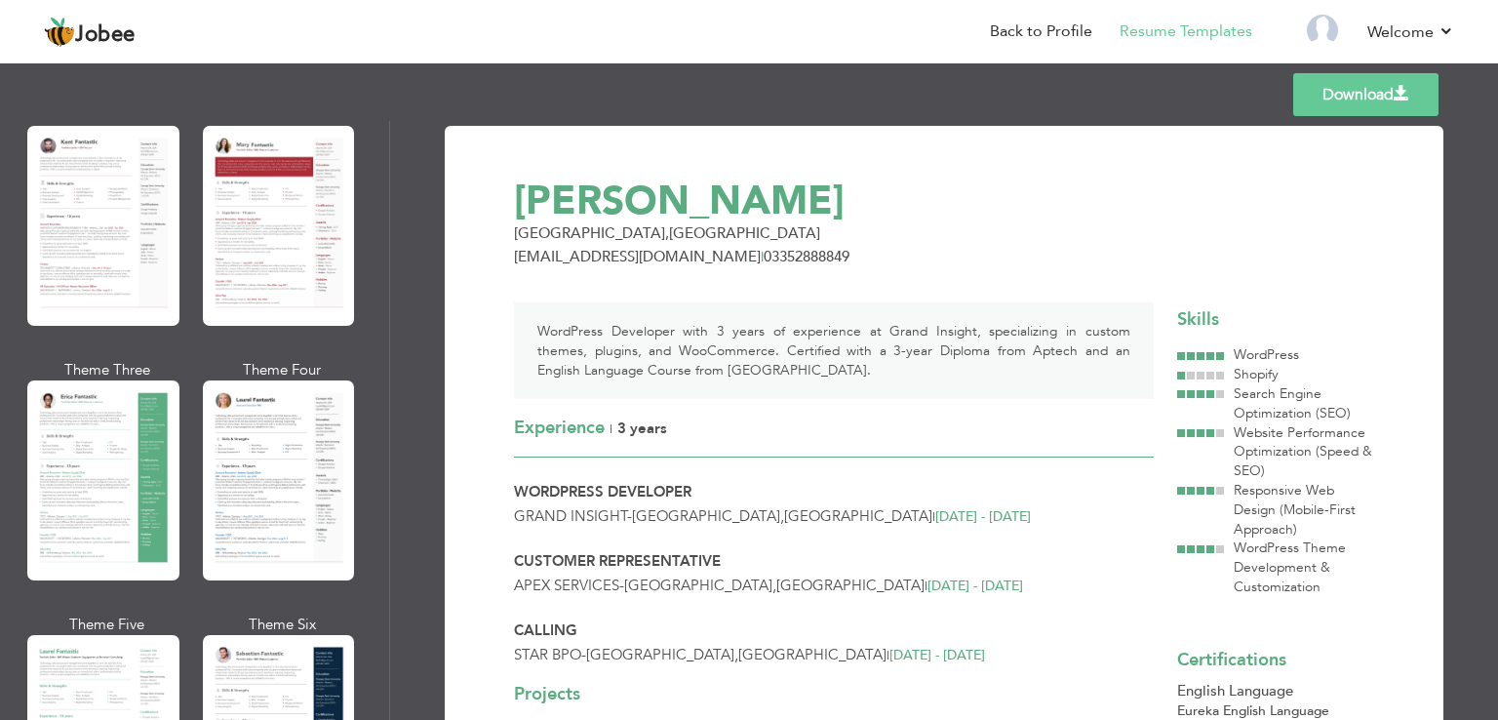
scroll to position [0, 0]
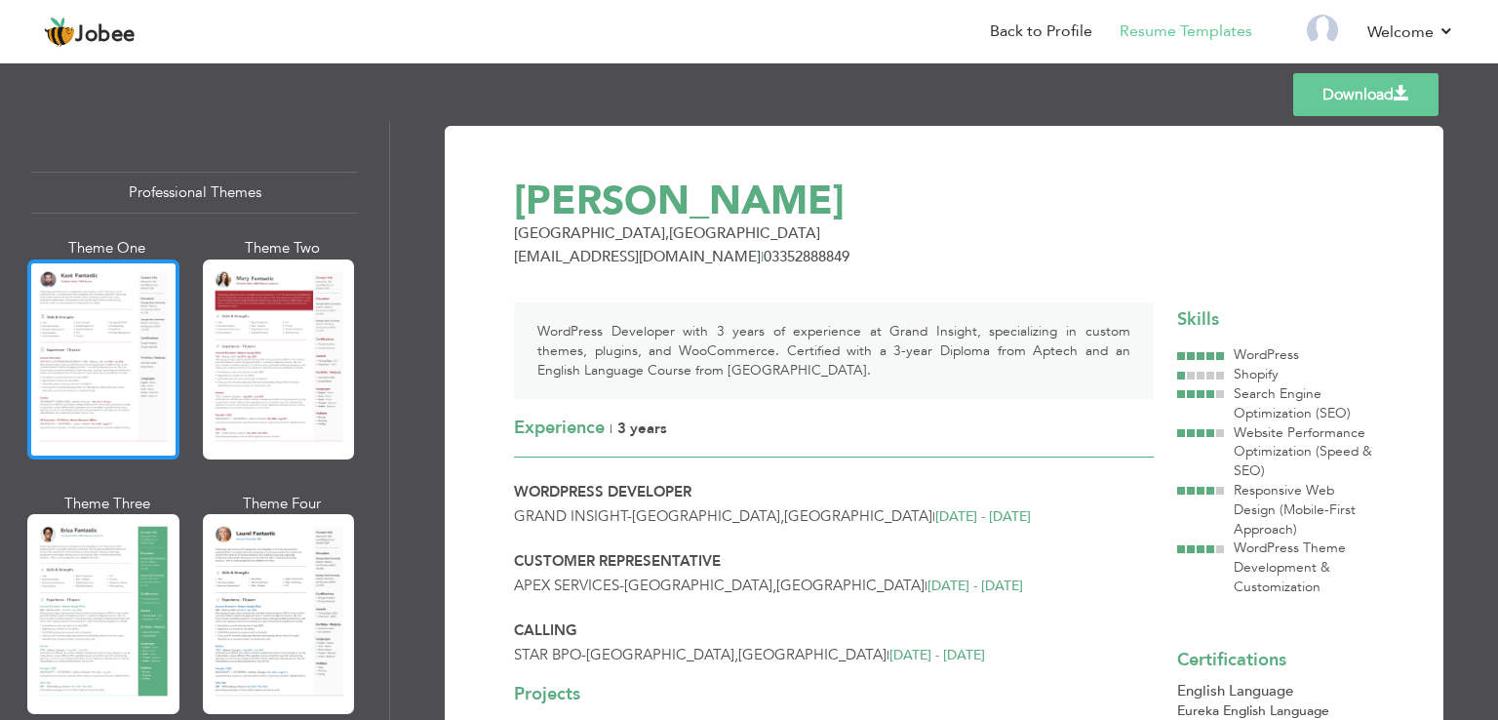
click at [45, 370] on div at bounding box center [103, 359] width 152 height 200
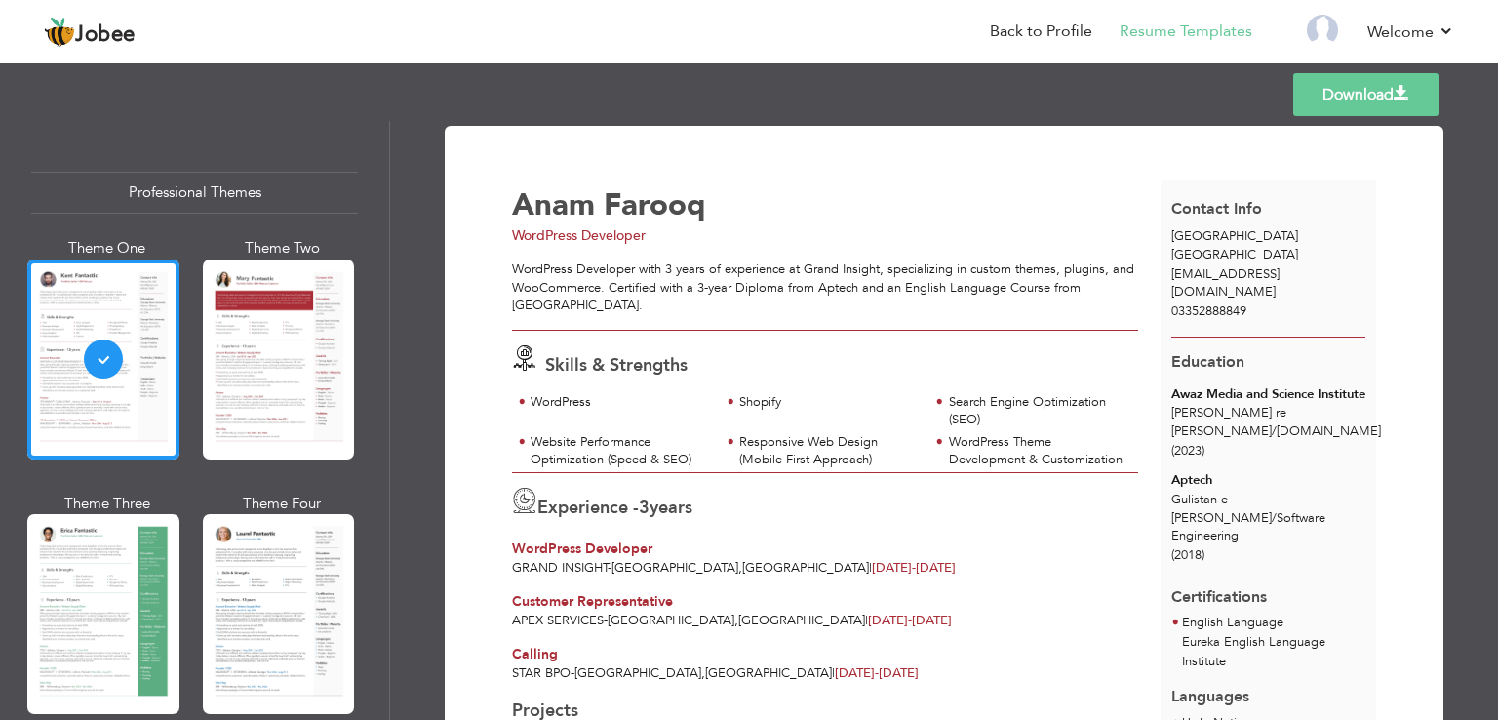
click at [1317, 104] on link "Download" at bounding box center [1365, 94] width 145 height 43
